Goal: Information Seeking & Learning: Learn about a topic

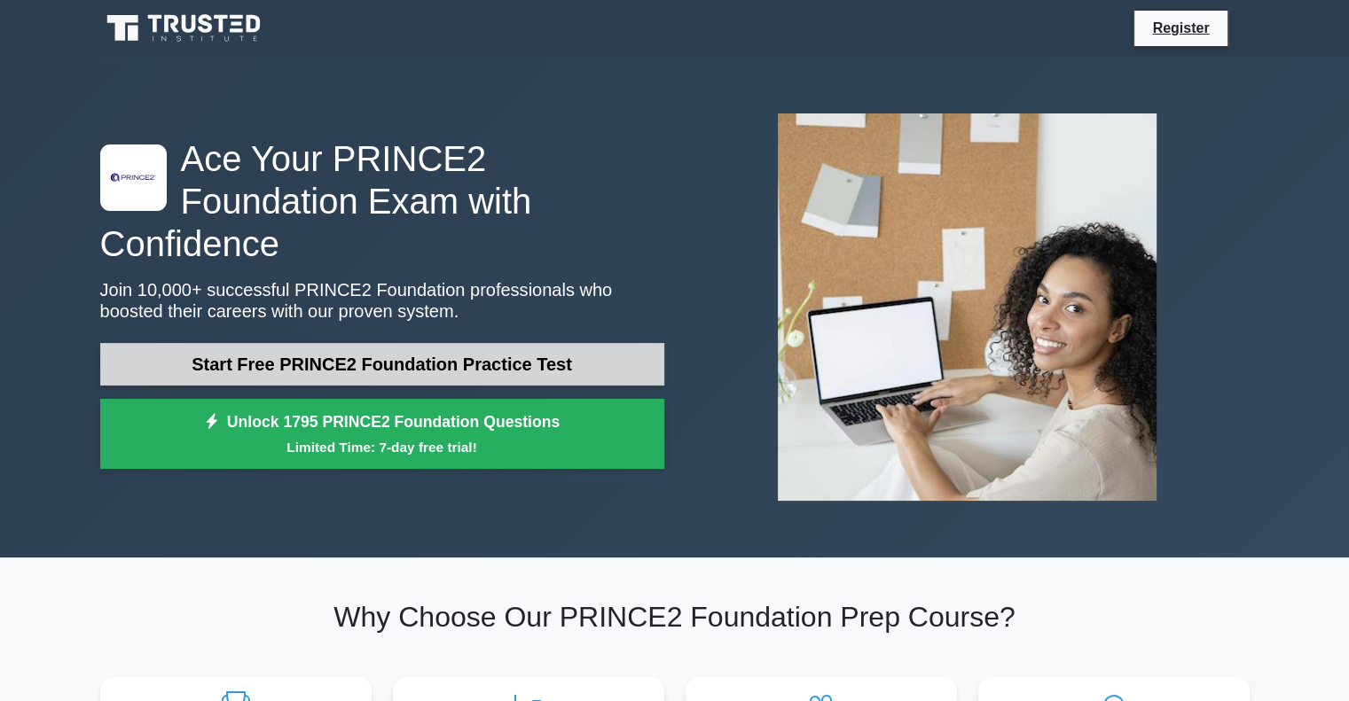
click at [464, 350] on link "Start Free PRINCE2 Foundation Practice Test" at bounding box center [382, 364] width 564 height 43
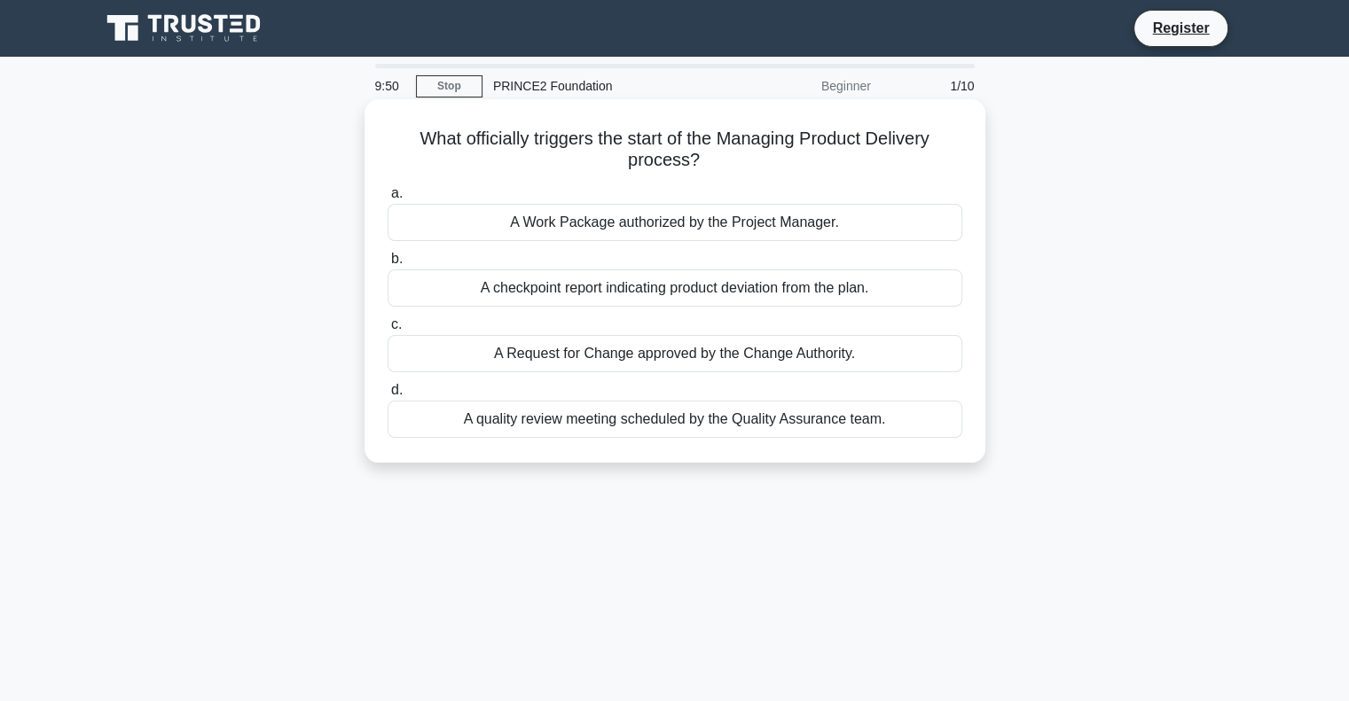
click at [582, 426] on div "A quality review meeting scheduled by the Quality Assurance team." at bounding box center [674, 419] width 575 height 37
click at [387, 396] on input "d. A quality review meeting scheduled by the Quality Assurance team." at bounding box center [387, 391] width 0 height 12
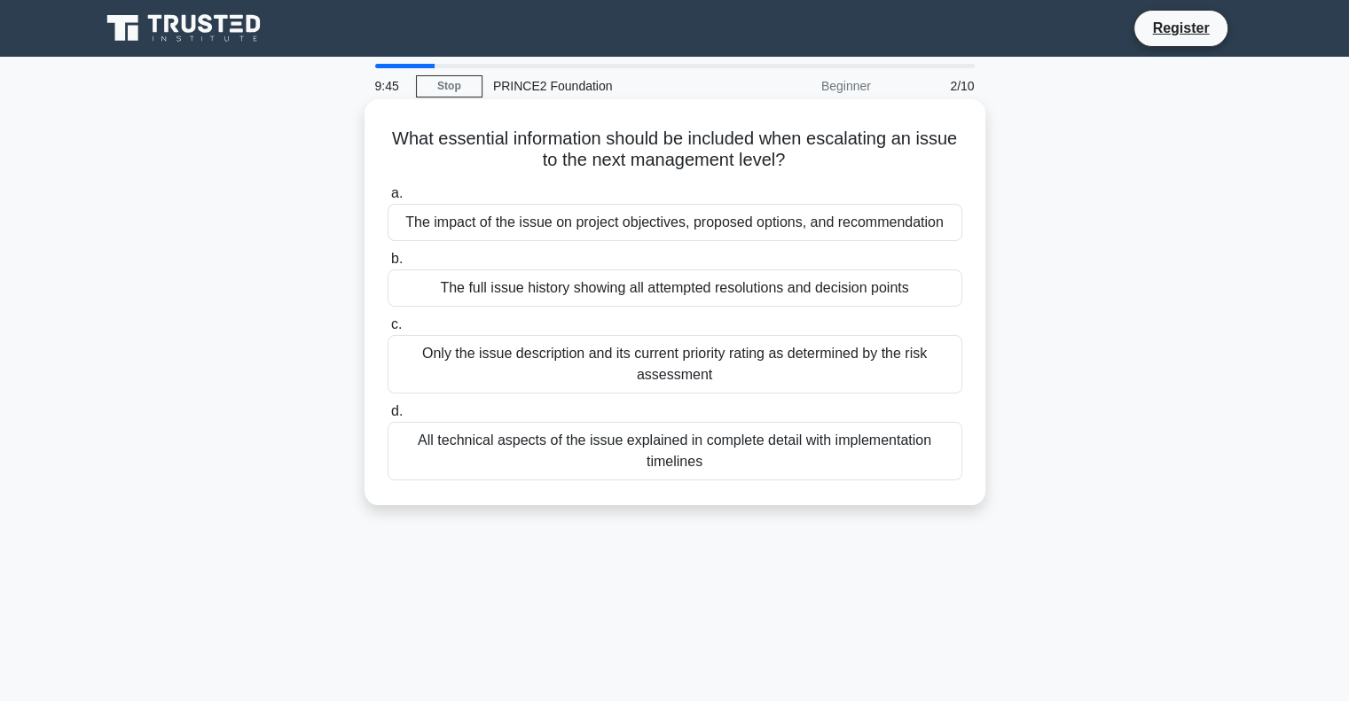
click at [550, 356] on div "Only the issue description and its current priority rating as determined by the…" at bounding box center [674, 364] width 575 height 59
click at [387, 331] on input "c. Only the issue description and its current priority rating as determined by …" at bounding box center [387, 325] width 0 height 12
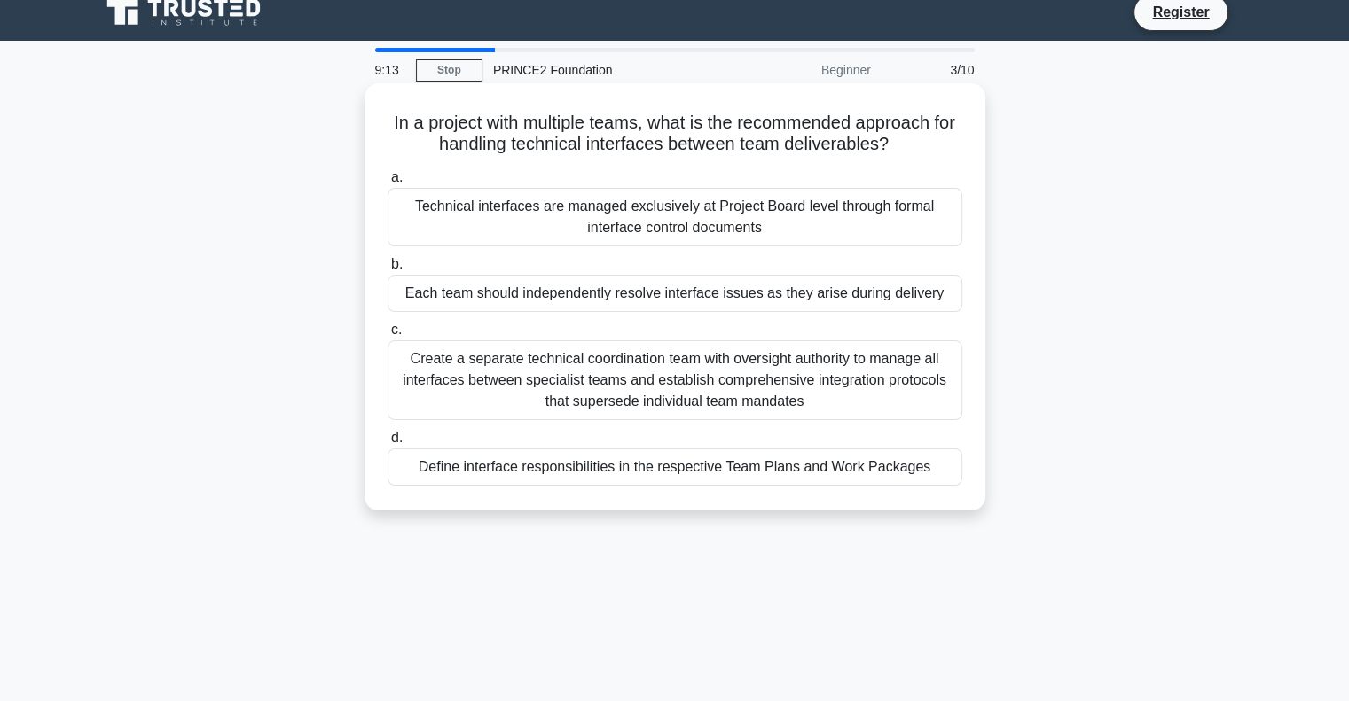
scroll to position [17, 0]
